Goal: Task Accomplishment & Management: Use online tool/utility

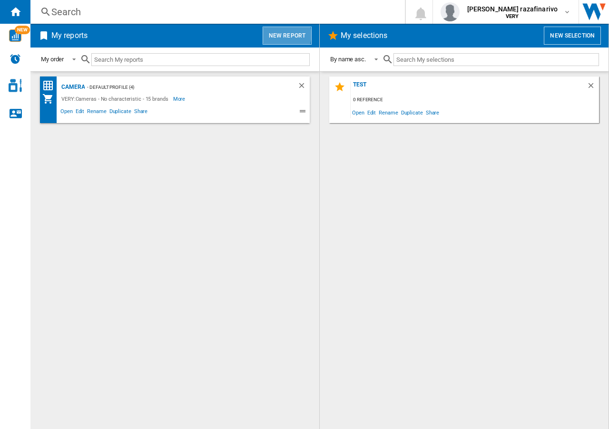
click at [285, 35] on button "New report" at bounding box center [286, 36] width 49 height 18
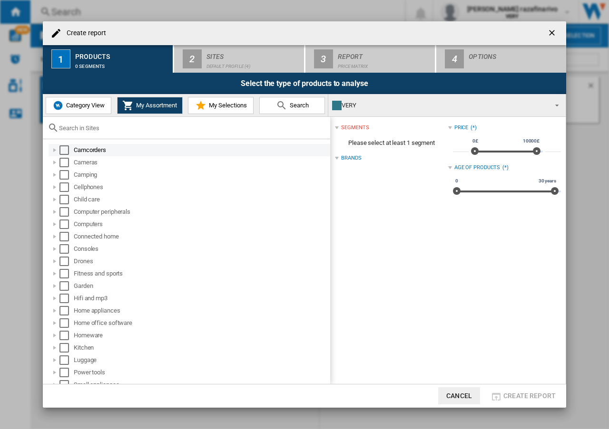
click at [53, 150] on div at bounding box center [55, 150] width 10 height 10
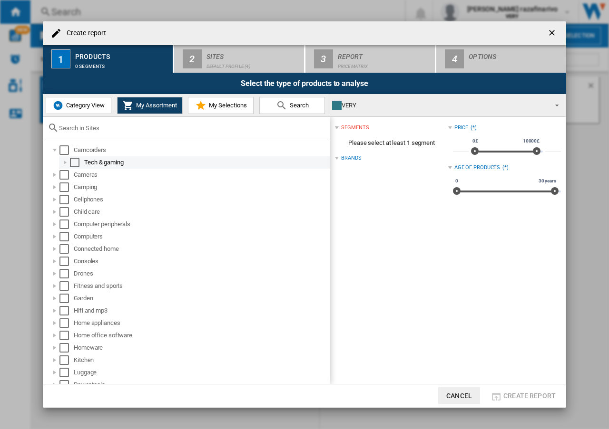
click at [61, 165] on div at bounding box center [65, 163] width 10 height 10
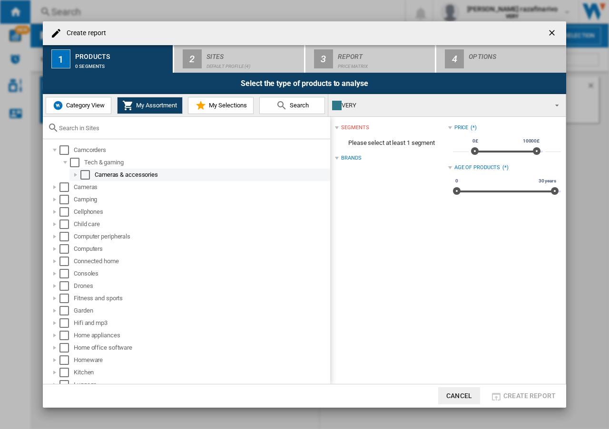
click at [73, 175] on div at bounding box center [76, 175] width 10 height 10
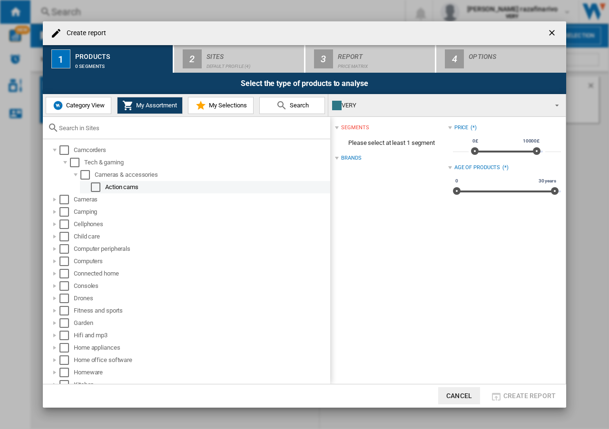
click at [95, 188] on div "Select" at bounding box center [96, 188] width 10 height 10
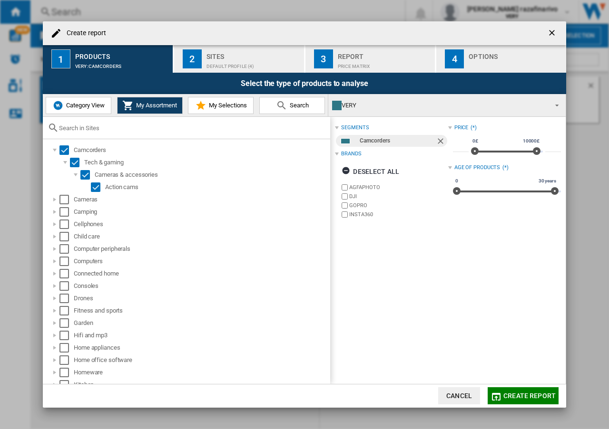
click at [221, 58] on div "Sites" at bounding box center [253, 54] width 94 height 10
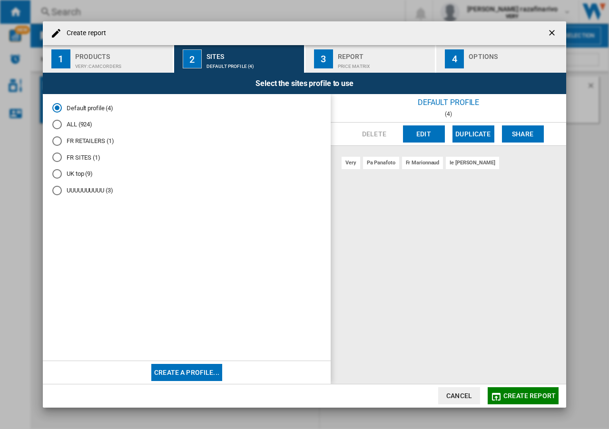
click at [365, 58] on div "Report" at bounding box center [385, 54] width 94 height 10
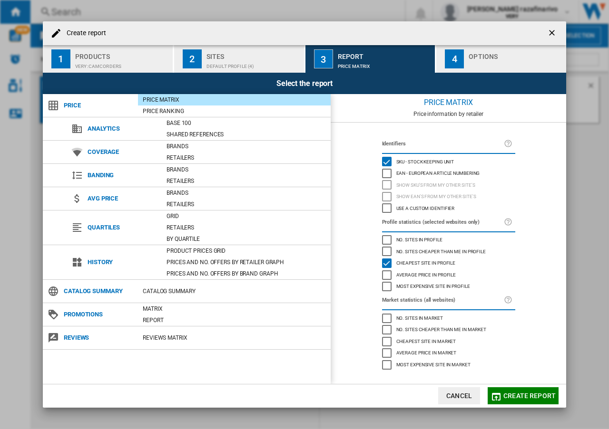
click at [389, 210] on div "Use a custom identifier" at bounding box center [387, 209] width 10 height 10
click at [520, 395] on span "Create report" at bounding box center [529, 396] width 52 height 8
